Goal: Check status: Check status

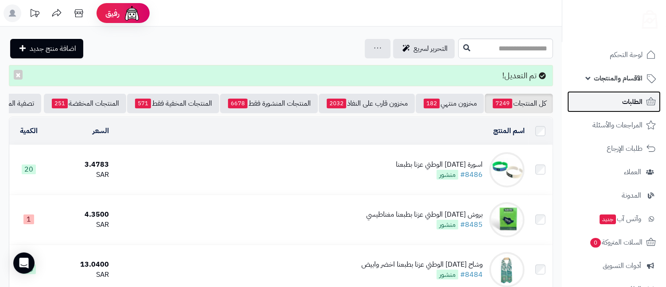
click at [644, 99] on link "الطلبات" at bounding box center [613, 101] width 93 height 21
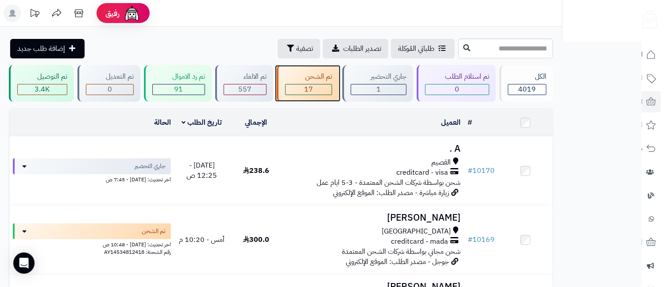
click at [327, 92] on div "17" at bounding box center [308, 90] width 46 height 10
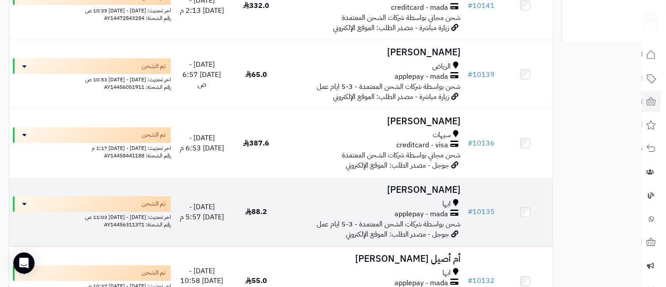
scroll to position [1113, 0]
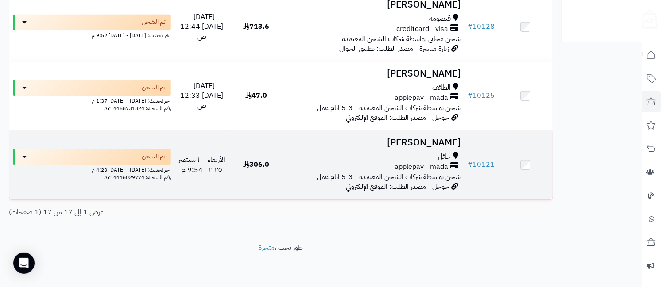
click at [412, 143] on h3 "Saleh Alnasser" at bounding box center [374, 143] width 174 height 10
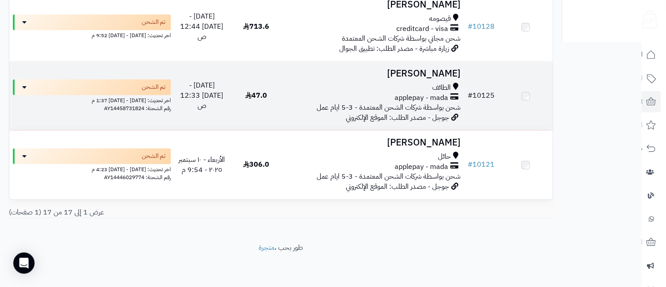
scroll to position [1113, 0]
click at [443, 74] on h3 "محمد العتيبي" at bounding box center [374, 74] width 174 height 10
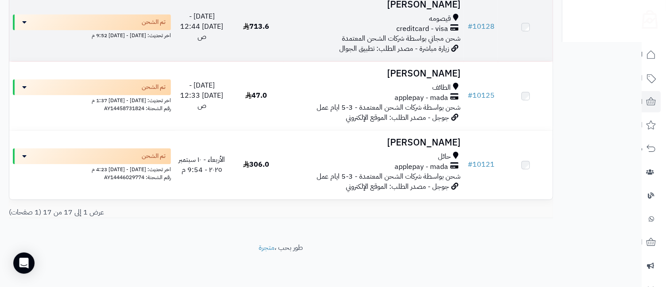
scroll to position [1113, 0]
click at [424, 6] on h3 "Alanood Aqeel" at bounding box center [374, 5] width 174 height 10
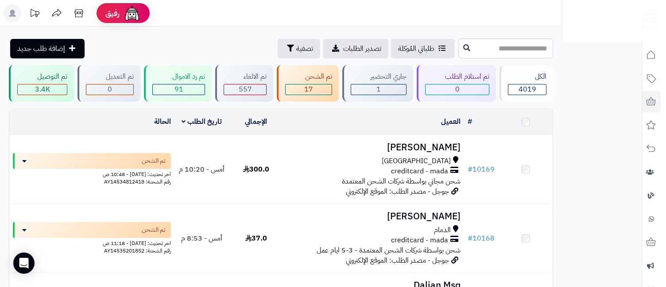
scroll to position [720, 0]
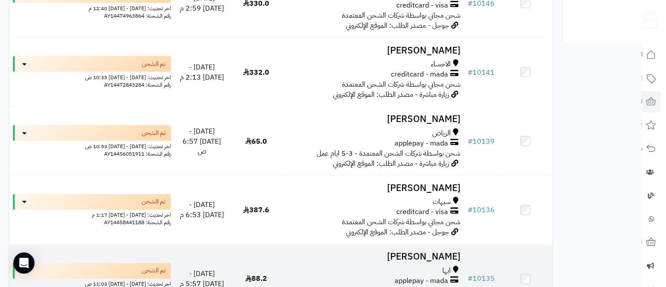
click at [440, 267] on td "عبدالله الشهري ابها applepay - mada شحن بواسطة شركات الشحن المعتمدة - 3-5 ايام …" at bounding box center [373, 279] width 181 height 69
click at [437, 258] on h3 "عبدالله الشهري" at bounding box center [374, 257] width 174 height 10
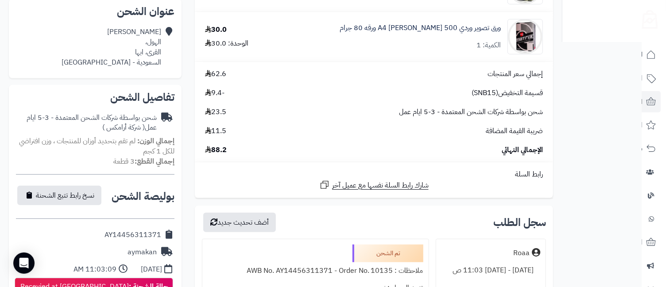
scroll to position [393, 0]
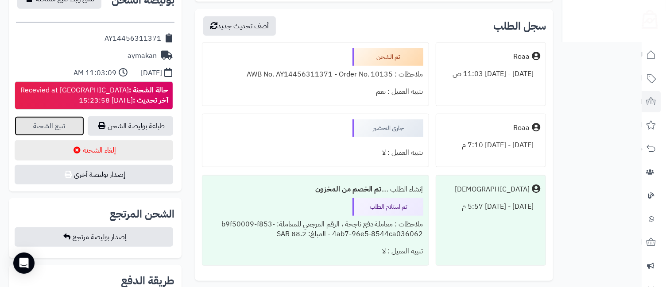
click at [43, 132] on link "تتبع الشحنة" at bounding box center [49, 125] width 69 height 19
